Goal: Transaction & Acquisition: Purchase product/service

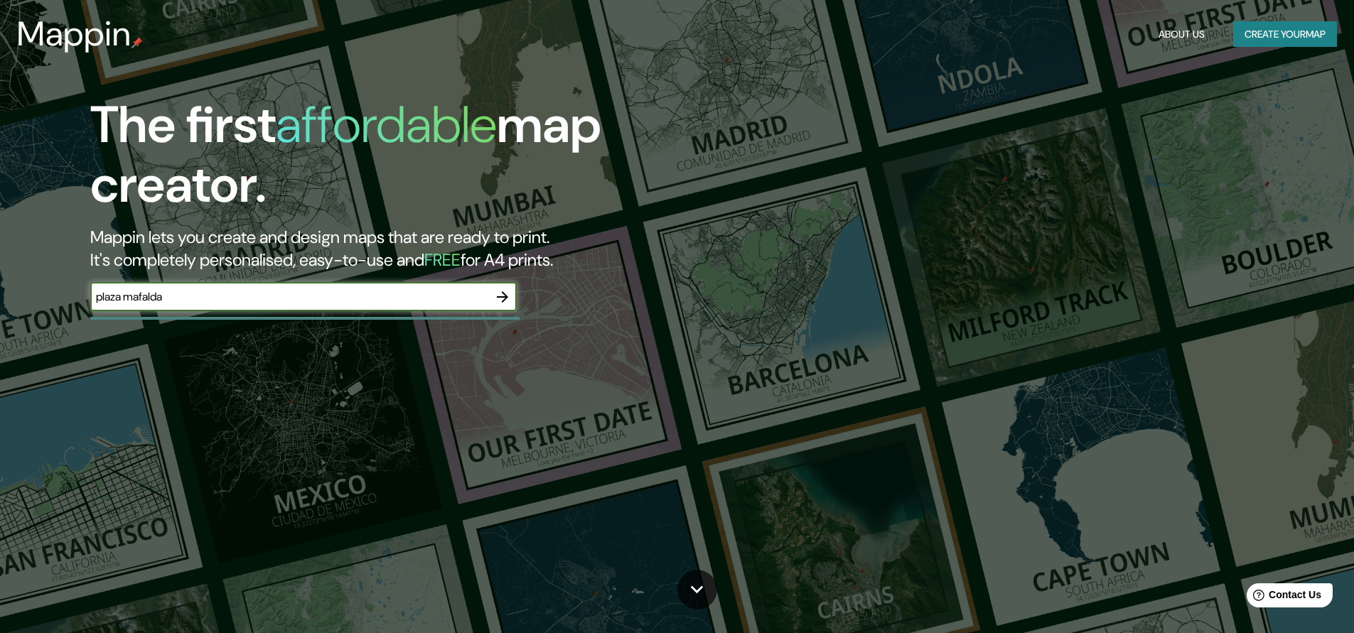
type input "plaza mafalda"
click at [497, 298] on icon "button" at bounding box center [502, 296] width 17 height 17
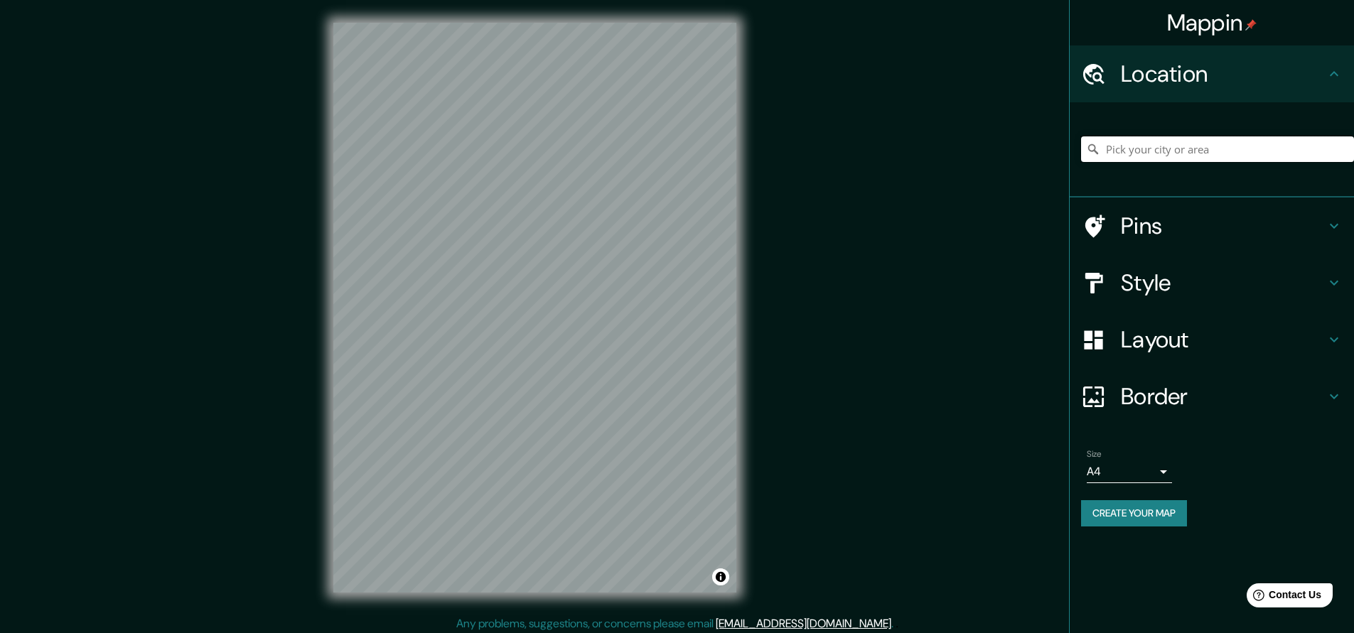
click at [1130, 153] on input "Pick your city or area" at bounding box center [1217, 149] width 273 height 26
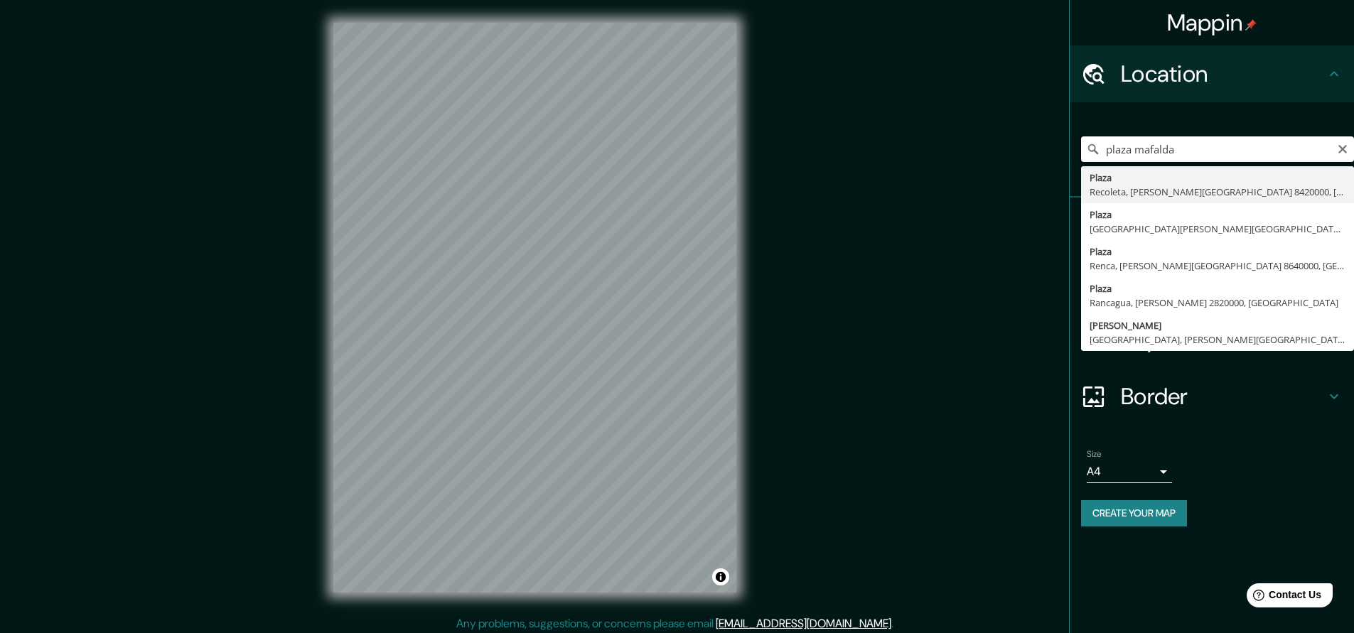
type input "Plaza, [GEOGRAPHIC_DATA], [PERSON_NAME][GEOGRAPHIC_DATA] 8420000, [GEOGRAPHIC_D…"
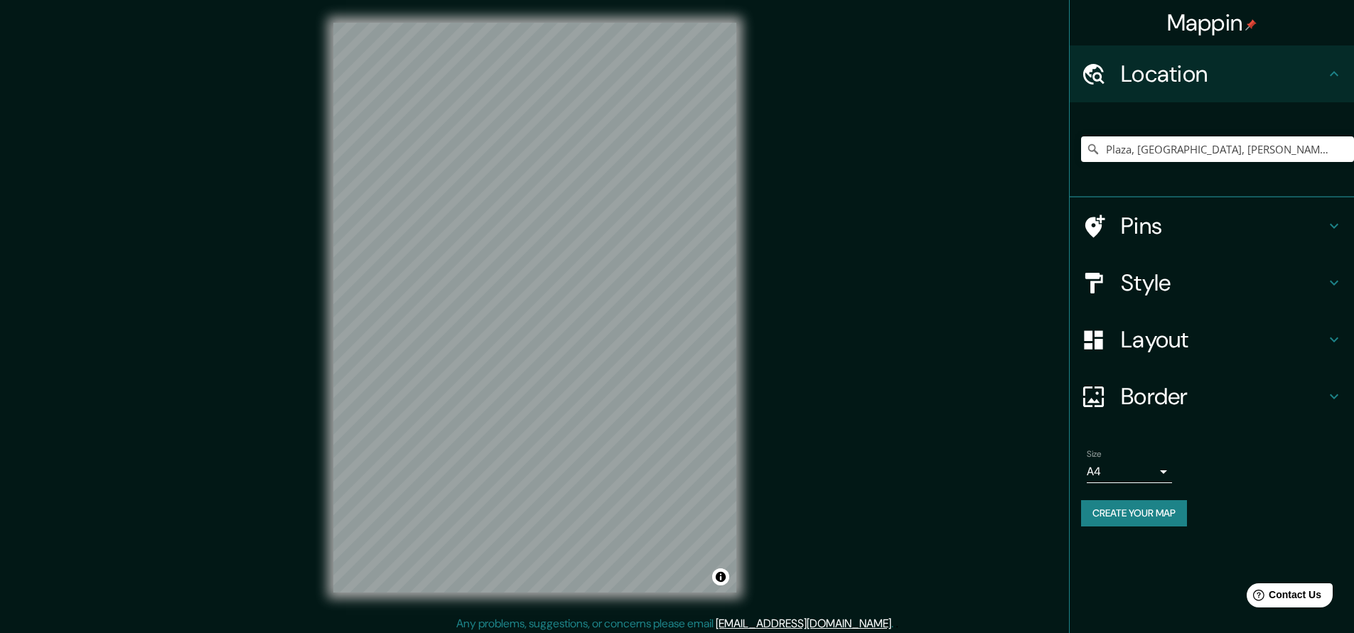
click at [1339, 336] on icon at bounding box center [1333, 339] width 17 height 17
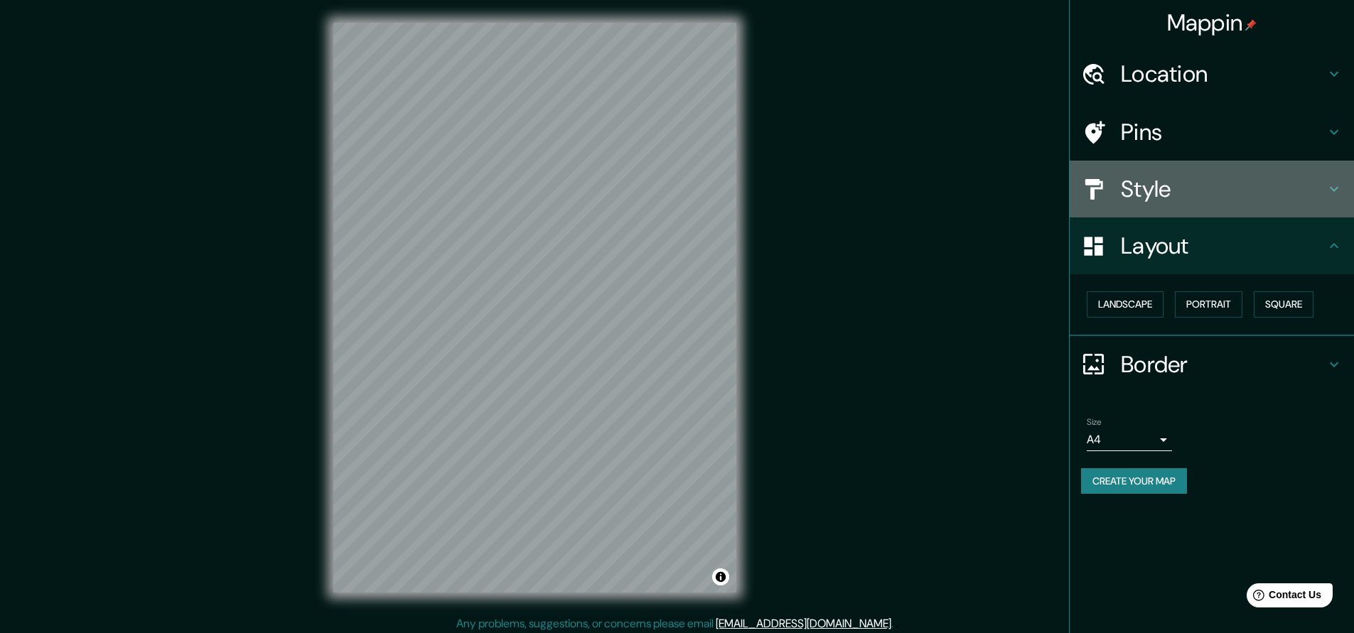
click at [1324, 195] on h4 "Style" at bounding box center [1223, 189] width 205 height 28
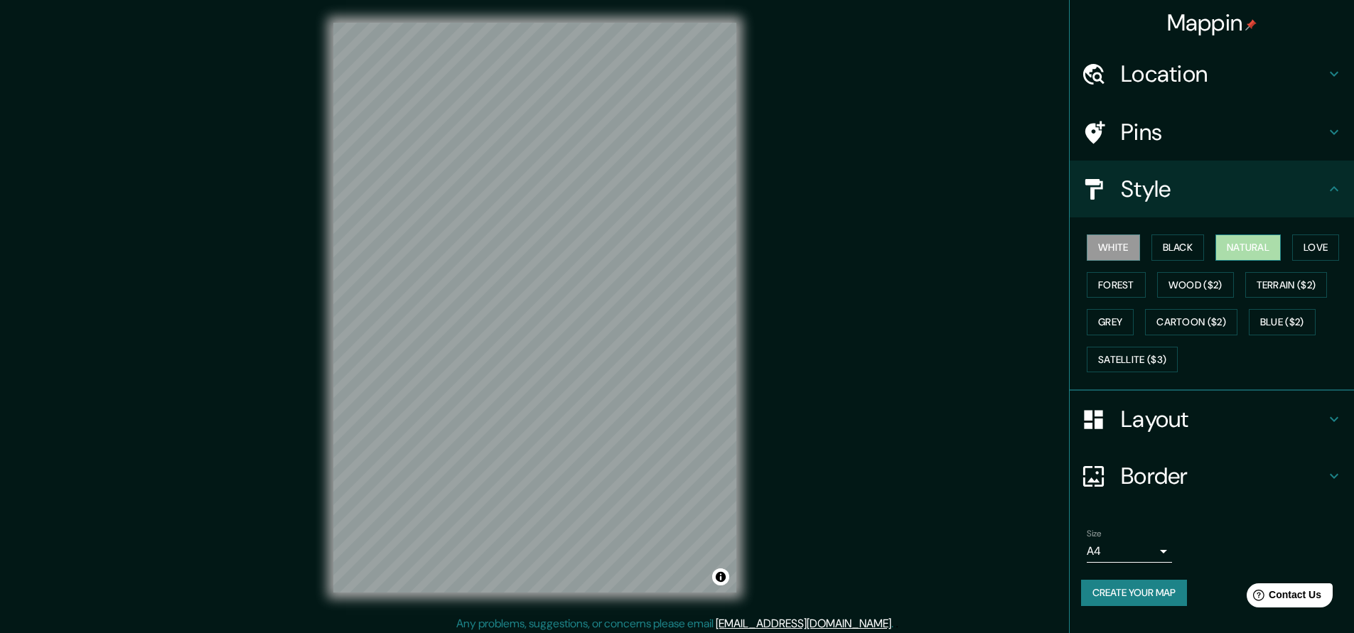
click at [1244, 252] on button "Natural" at bounding box center [1247, 247] width 65 height 26
click at [1263, 413] on h4 "Layout" at bounding box center [1223, 419] width 205 height 28
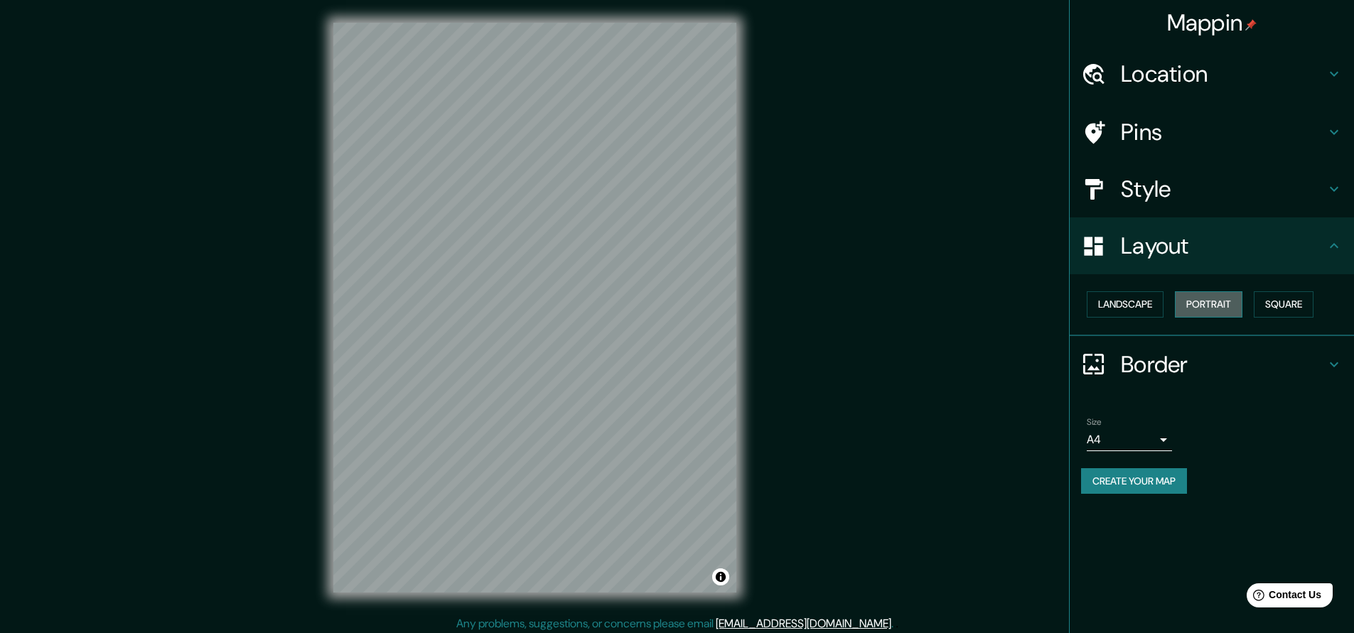
click at [1207, 306] on button "Portrait" at bounding box center [1209, 304] width 68 height 26
click at [1153, 306] on button "Landscape" at bounding box center [1124, 304] width 77 height 26
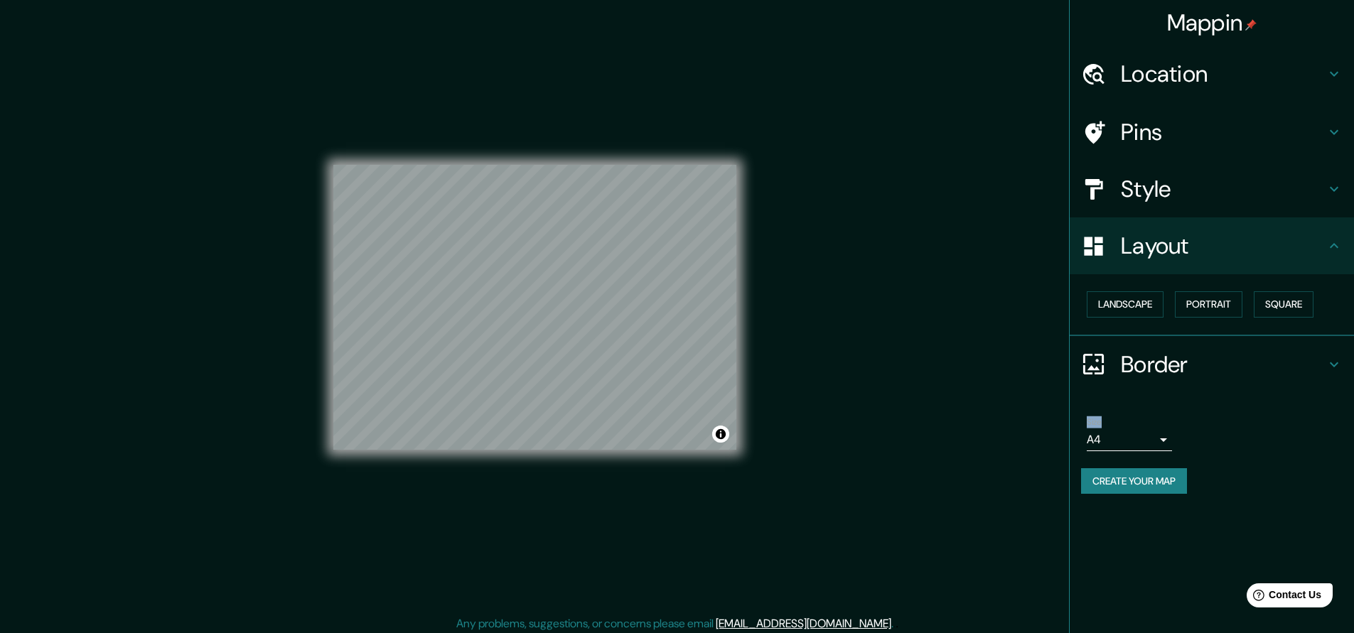
drag, startPoint x: 1257, startPoint y: 435, endPoint x: 1267, endPoint y: 489, distance: 54.9
click at [1267, 489] on div "Size A4 single Create your map" at bounding box center [1211, 458] width 261 height 95
click at [1166, 436] on div "Size A4 single" at bounding box center [1211, 433] width 261 height 45
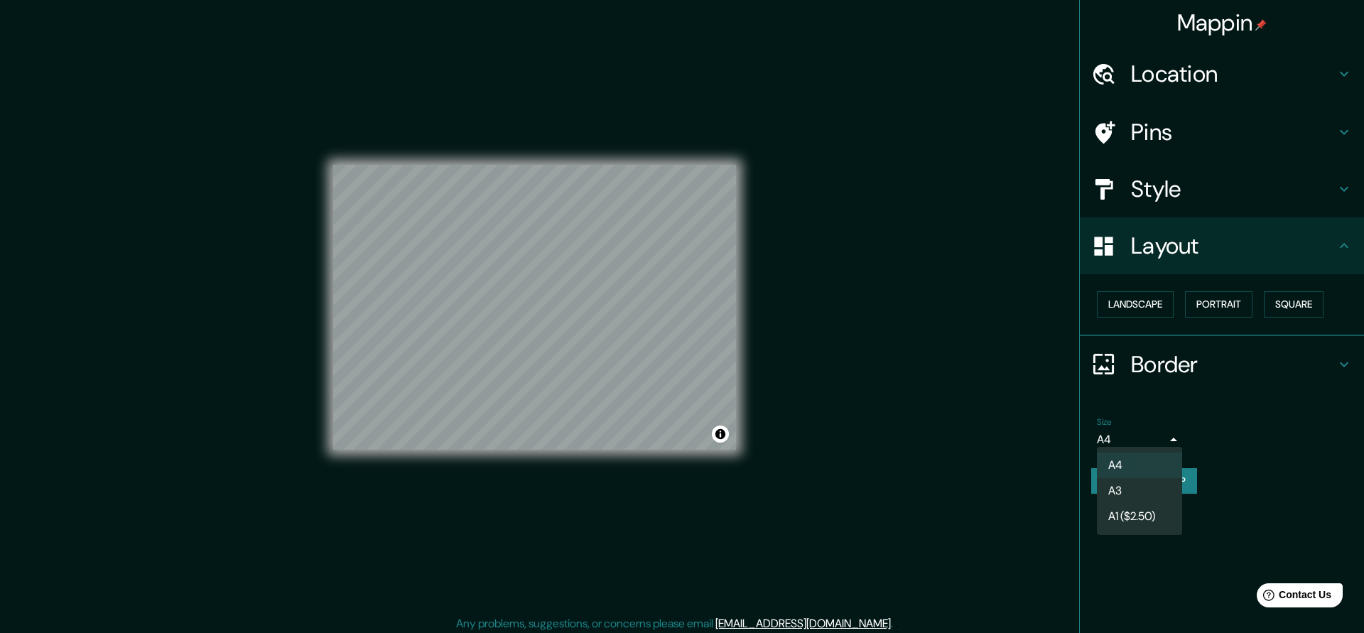
click at [1145, 438] on body "Mappin Location [GEOGRAPHIC_DATA], [GEOGRAPHIC_DATA], [PERSON_NAME][GEOGRAPHIC_…" at bounding box center [682, 316] width 1364 height 633
click at [1145, 490] on li "A3" at bounding box center [1139, 491] width 85 height 26
type input "a4"
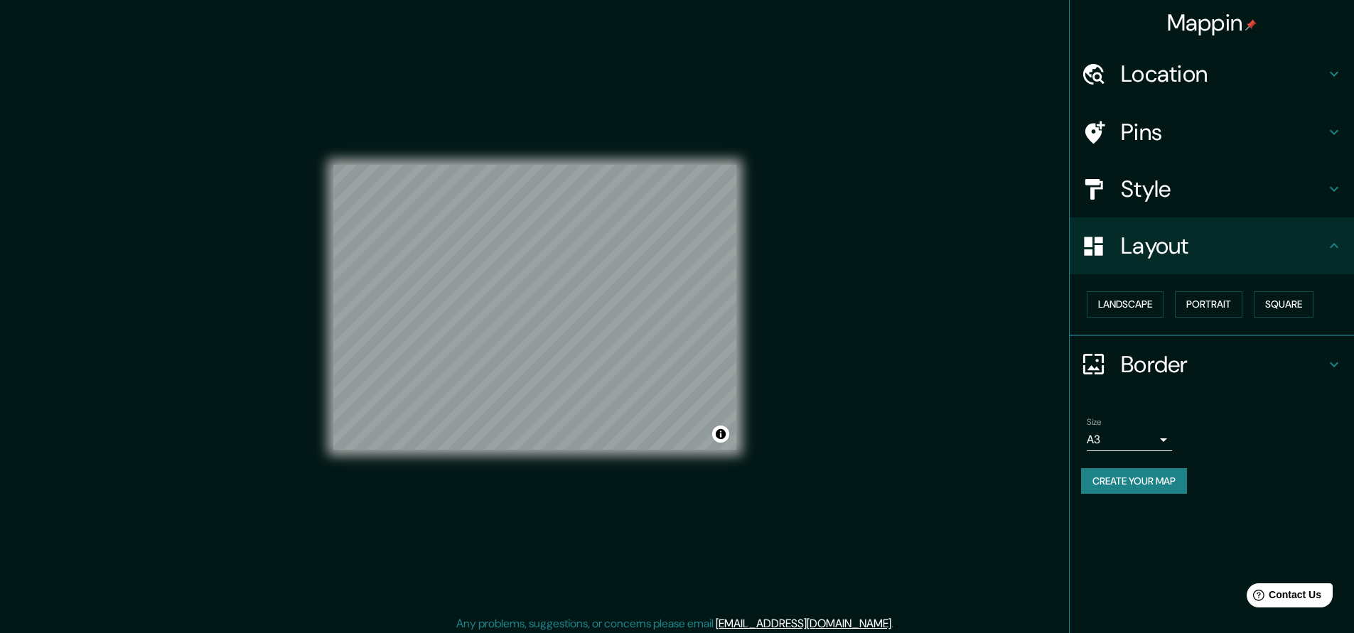
drag, startPoint x: 1263, startPoint y: 502, endPoint x: 1279, endPoint y: 576, distance: 75.5
click at [1279, 576] on div "Mappin Location [GEOGRAPHIC_DATA], [GEOGRAPHIC_DATA], [PERSON_NAME][GEOGRAPHIC_…" at bounding box center [1211, 316] width 285 height 633
drag, startPoint x: 1167, startPoint y: 23, endPoint x: 1157, endPoint y: 40, distance: 19.1
click at [1159, 39] on div "Mappin" at bounding box center [1211, 22] width 284 height 45
click at [1155, 75] on h4 "Location" at bounding box center [1223, 74] width 205 height 28
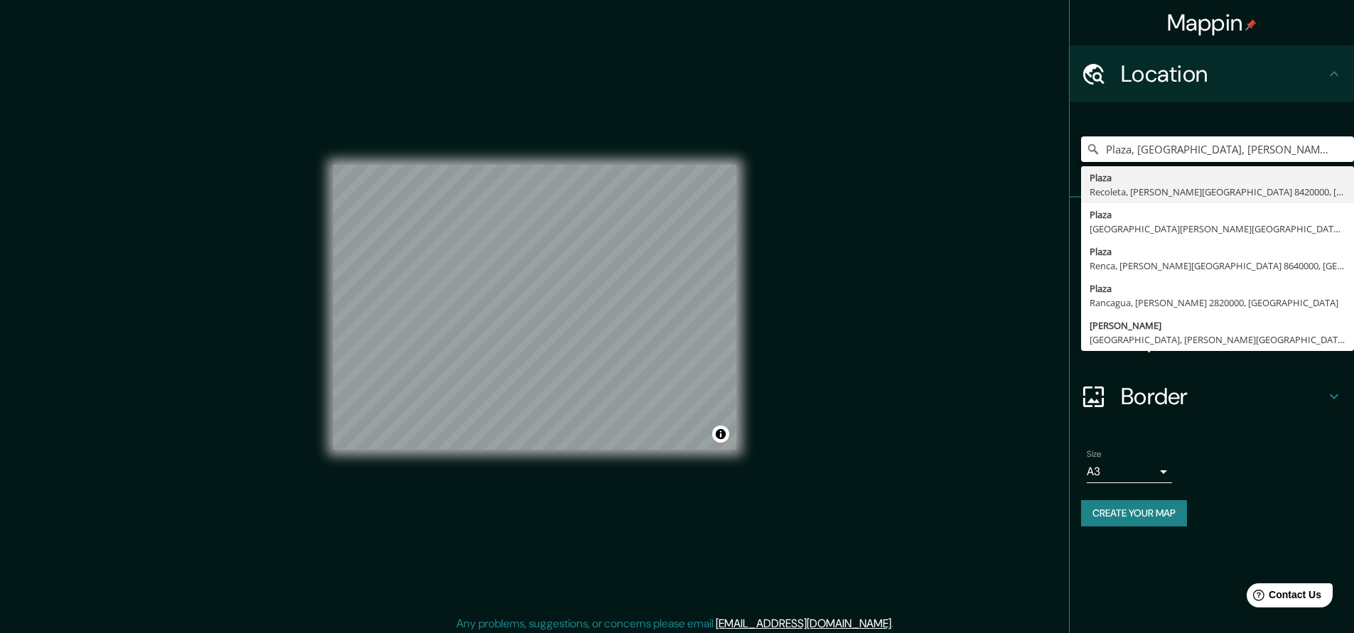
drag, startPoint x: 1137, startPoint y: 149, endPoint x: 1371, endPoint y: 168, distance: 235.3
click at [1353, 168] on html "Mappin Location [GEOGRAPHIC_DATA], [GEOGRAPHIC_DATA], [PERSON_NAME][GEOGRAPHIC_…" at bounding box center [677, 316] width 1354 height 633
click at [1135, 148] on input "Plaza, Mafalda" at bounding box center [1217, 149] width 273 height 26
click at [1193, 142] on input "Plaza Mafalda" at bounding box center [1217, 149] width 273 height 26
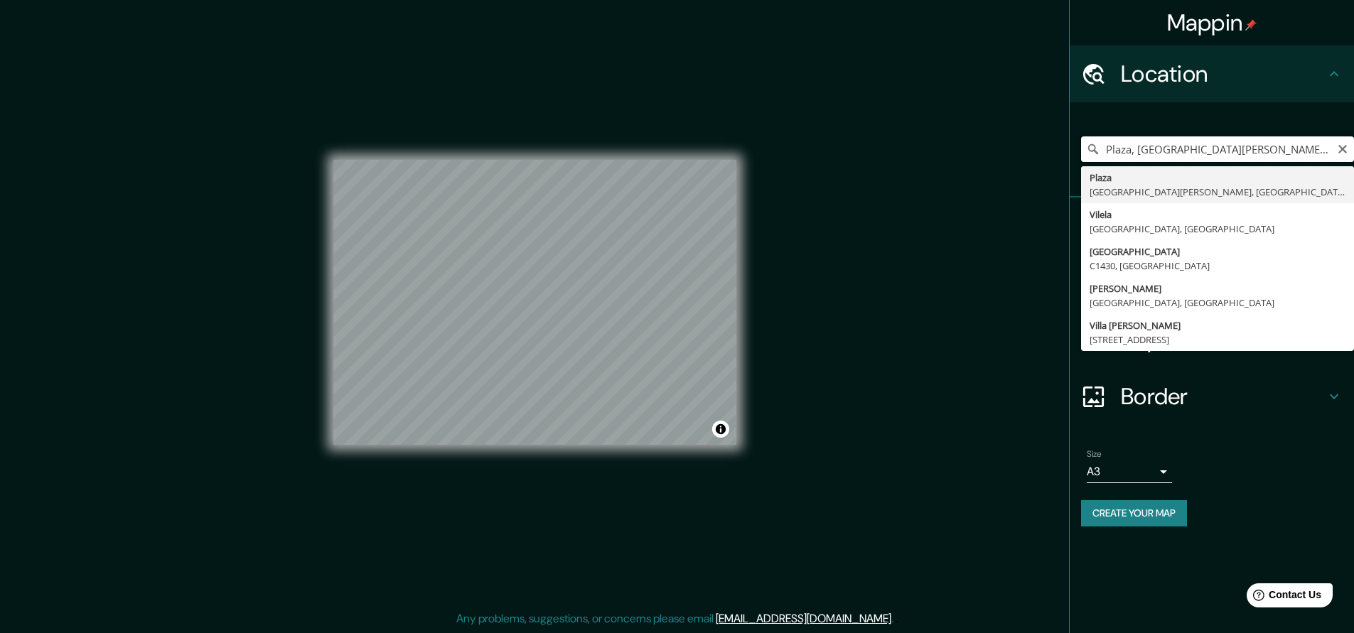
click at [1258, 151] on input "Plaza, [GEOGRAPHIC_DATA][PERSON_NAME], [GEOGRAPHIC_DATA], [GEOGRAPHIC_DATA]" at bounding box center [1217, 149] width 273 height 26
click at [1244, 150] on input "Plaza, [GEOGRAPHIC_DATA][PERSON_NAME], [GEOGRAPHIC_DATA], [GEOGRAPHIC_DATA]" at bounding box center [1217, 149] width 273 height 26
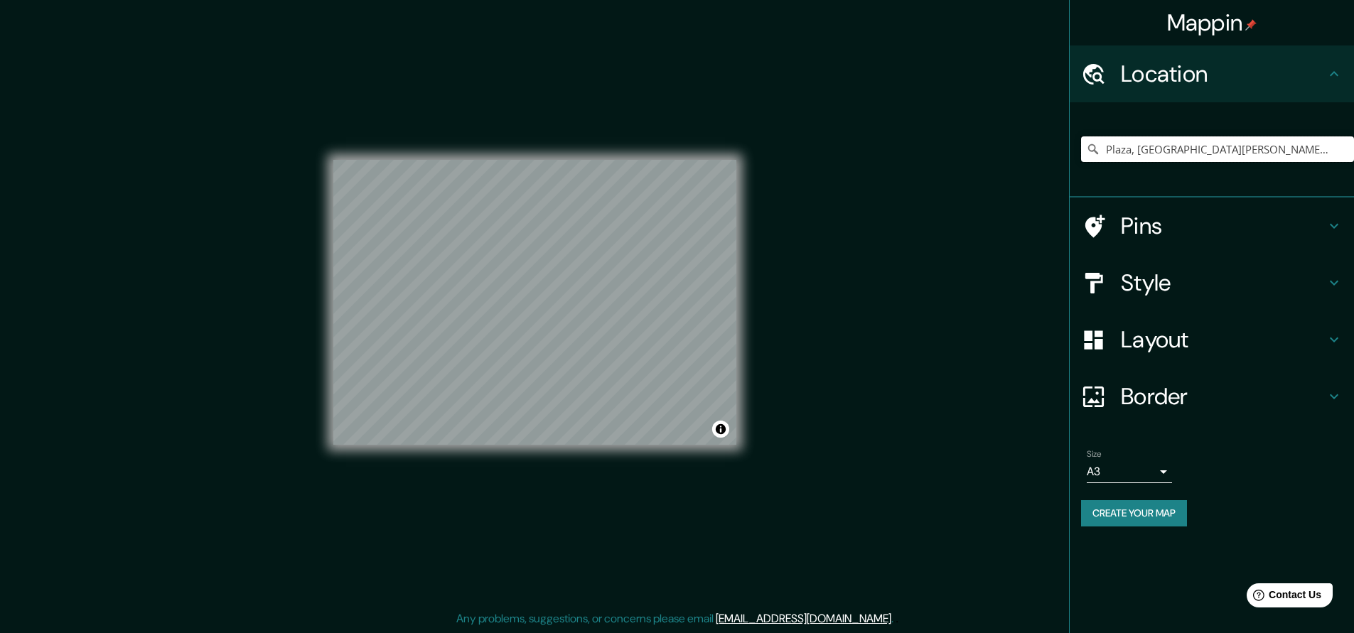
drag, startPoint x: 1138, startPoint y: 149, endPoint x: 1404, endPoint y: 146, distance: 265.8
click at [1353, 146] on html "Mappin Location [GEOGRAPHIC_DATA], [GEOGRAPHIC_DATA][PERSON_NAME], [GEOGRAPHIC_…" at bounding box center [677, 311] width 1354 height 633
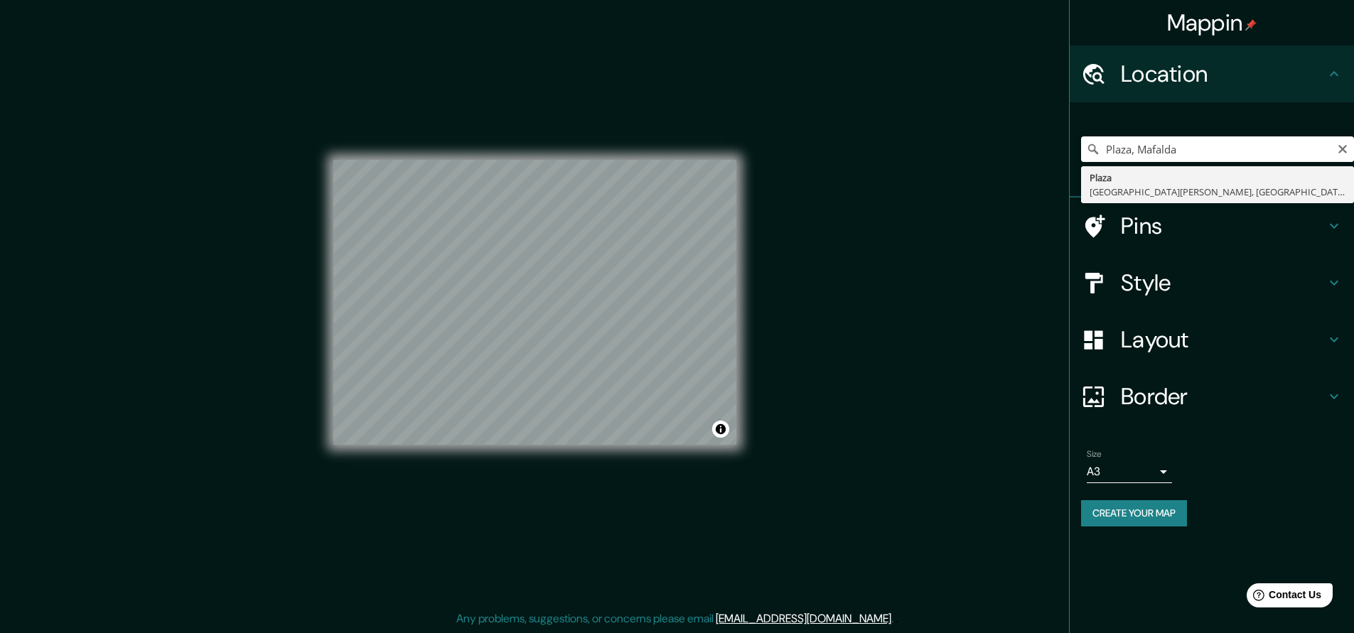
drag, startPoint x: 1404, startPoint y: 146, endPoint x: 1268, endPoint y: 189, distance: 142.3
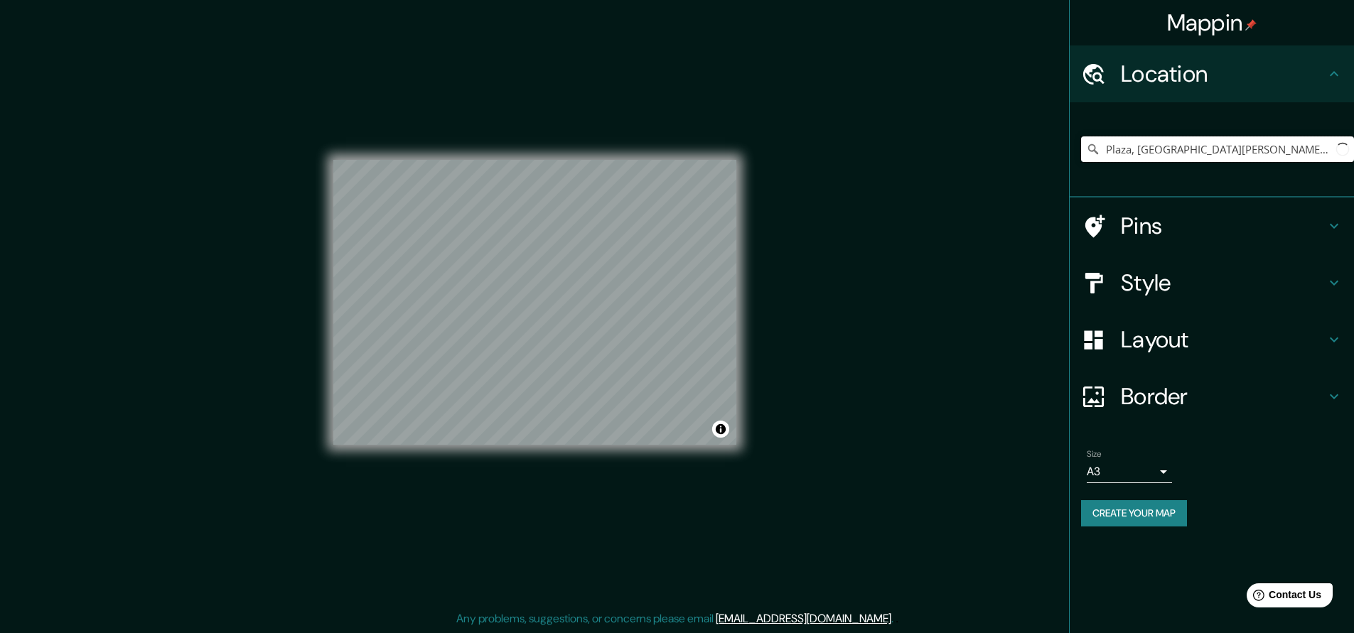
type input "Plaza, [GEOGRAPHIC_DATA][PERSON_NAME], [GEOGRAPHIC_DATA], [GEOGRAPHIC_DATA]"
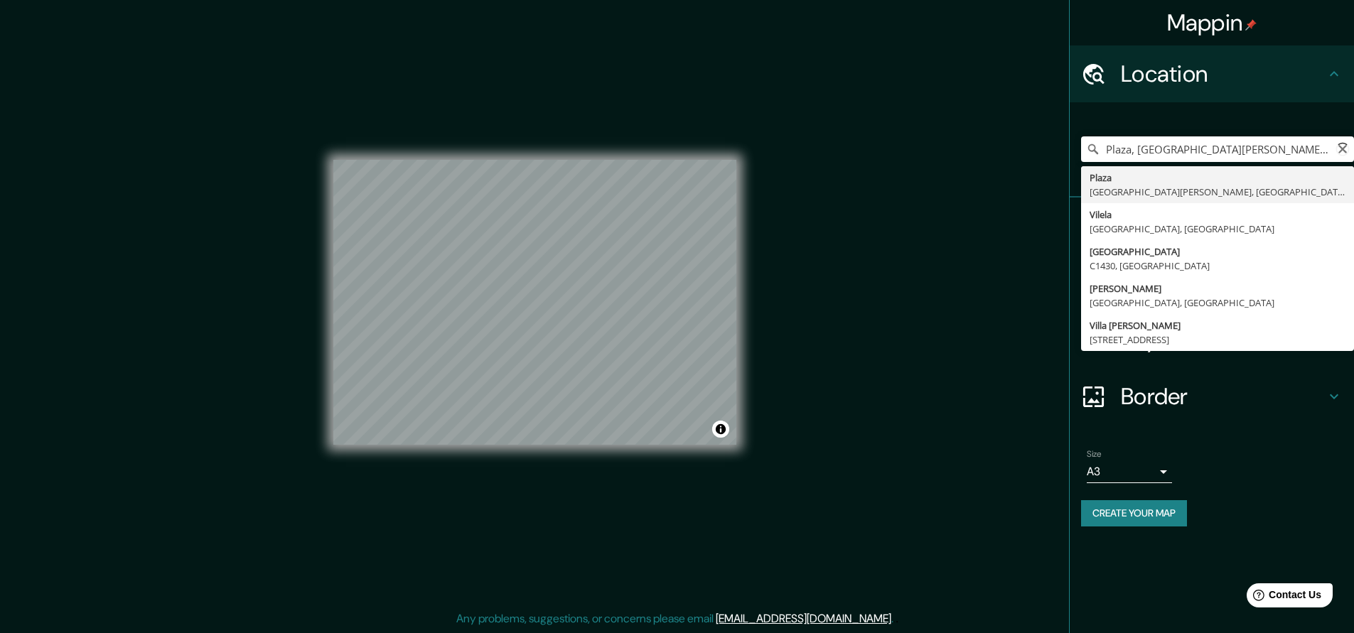
click at [776, 352] on div "Mappin Location [GEOGRAPHIC_DATA], [GEOGRAPHIC_DATA][PERSON_NAME], [GEOGRAPHIC_…" at bounding box center [677, 314] width 1354 height 638
click at [868, 404] on div "Mappin Location [GEOGRAPHIC_DATA], [GEOGRAPHIC_DATA][PERSON_NAME], [GEOGRAPHIC_…" at bounding box center [677, 314] width 1354 height 638
